Goal: Task Accomplishment & Management: Use online tool/utility

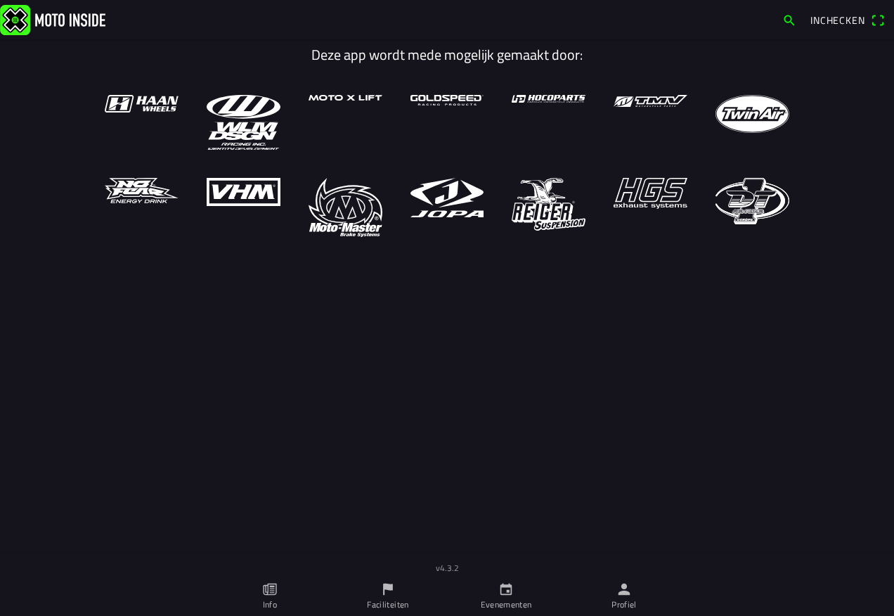
click at [830, 17] on span "Inchecken" at bounding box center [837, 20] width 55 height 15
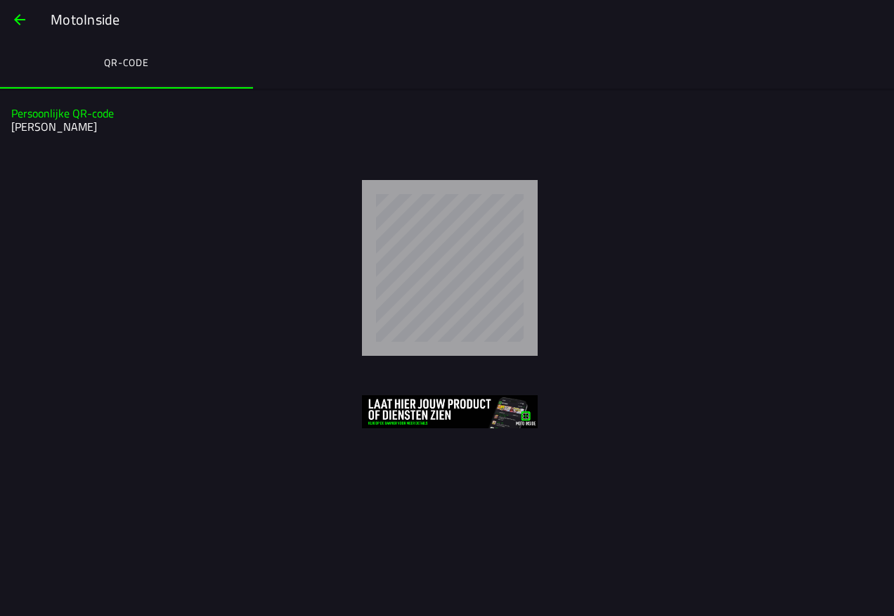
click at [406, 406] on img at bounding box center [450, 411] width 176 height 33
click at [123, 62] on ion-label "QR-code" at bounding box center [126, 62] width 45 height 15
click at [17, 15] on span "button" at bounding box center [19, 20] width 17 height 34
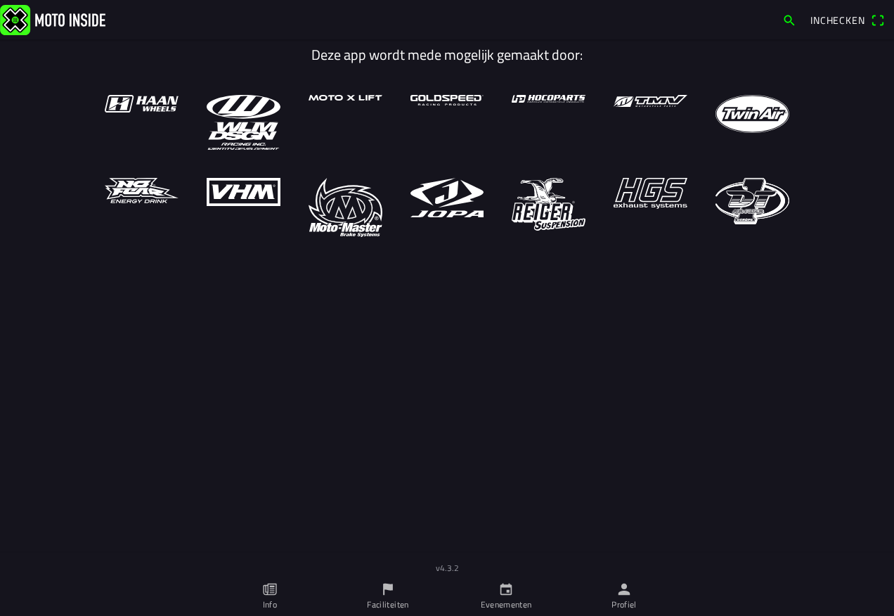
click at [839, 22] on span "Inchecken" at bounding box center [837, 20] width 55 height 15
